Goal: Transaction & Acquisition: Subscribe to service/newsletter

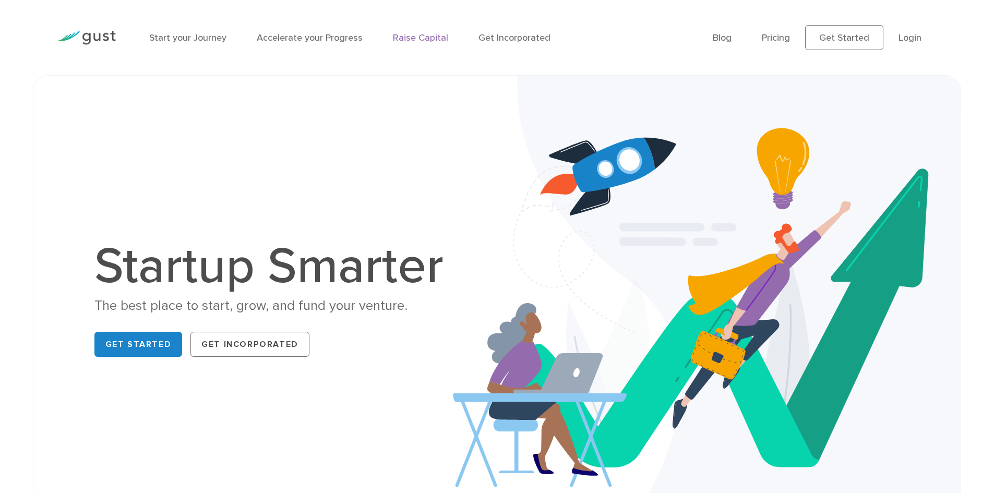
click at [426, 33] on link "Raise Capital" at bounding box center [420, 37] width 55 height 11
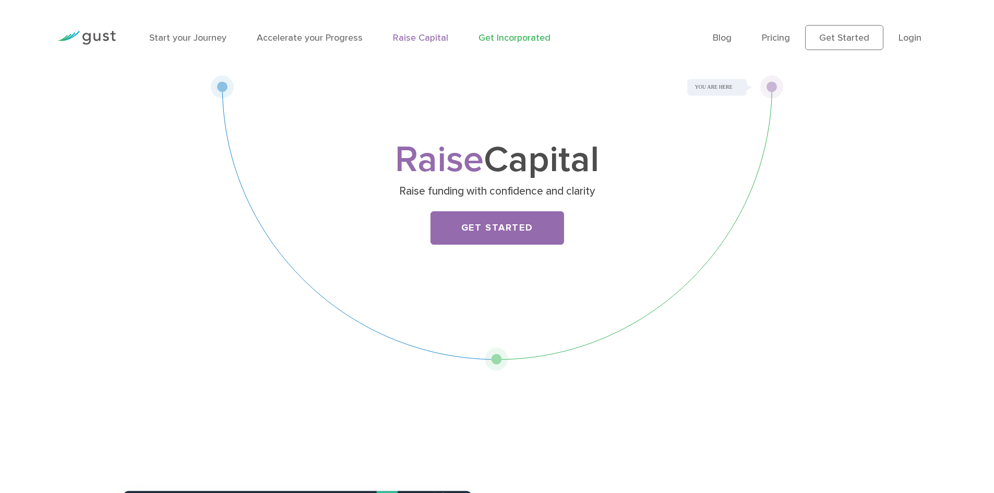
click at [529, 39] on link "Get Incorporated" at bounding box center [514, 37] width 72 height 11
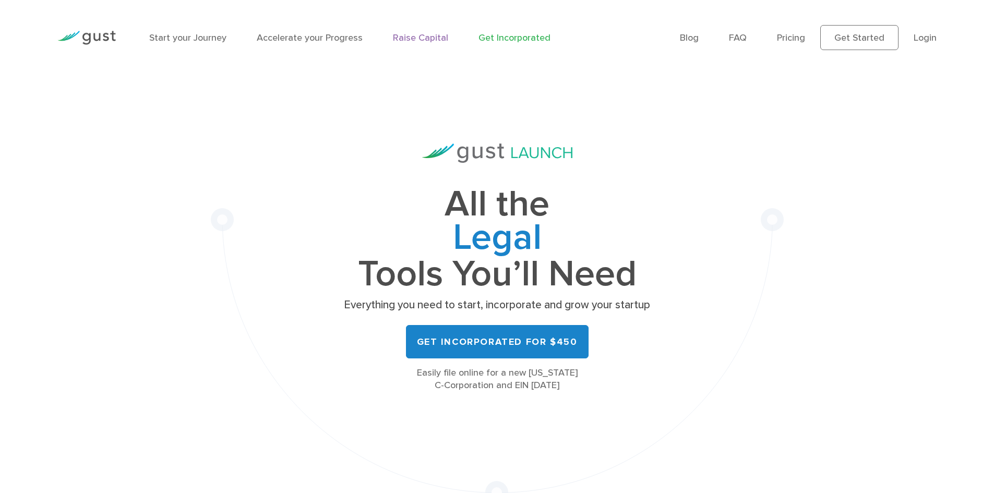
click at [428, 42] on link "Raise Capital" at bounding box center [420, 37] width 55 height 11
click at [107, 38] on img at bounding box center [86, 38] width 58 height 14
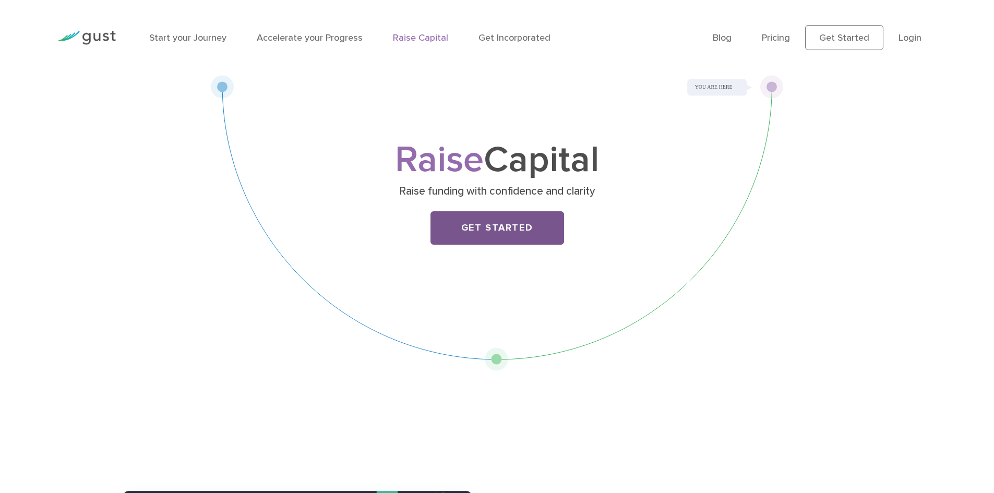
click at [530, 229] on link "Get Started" at bounding box center [497, 227] width 134 height 33
